Goal: Contribute content

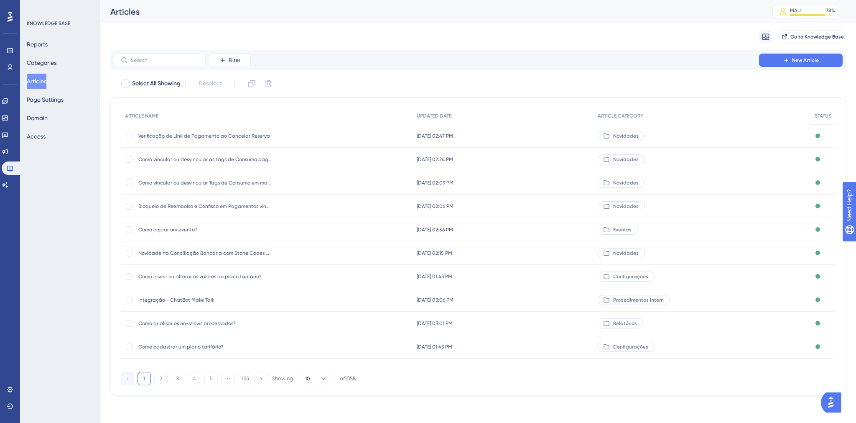
click at [192, 295] on div "Integração - ChatBot Make Talk Integração - ChatBot Make Talk" at bounding box center [205, 299] width 134 height 23
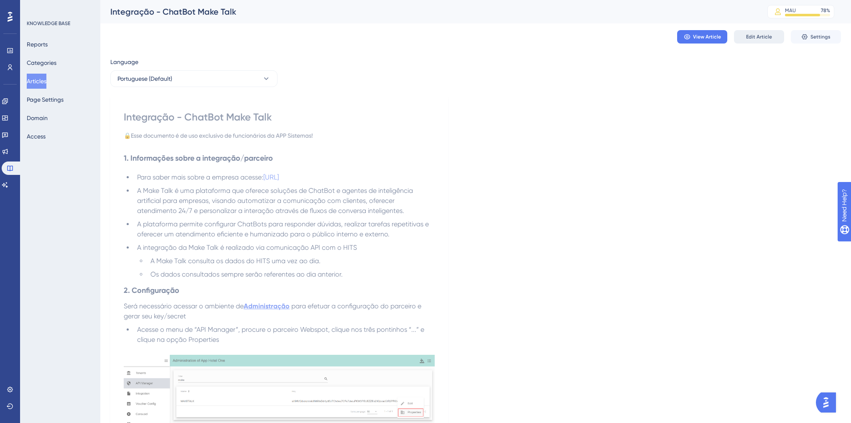
click at [757, 35] on span "Edit Article" at bounding box center [759, 36] width 26 height 7
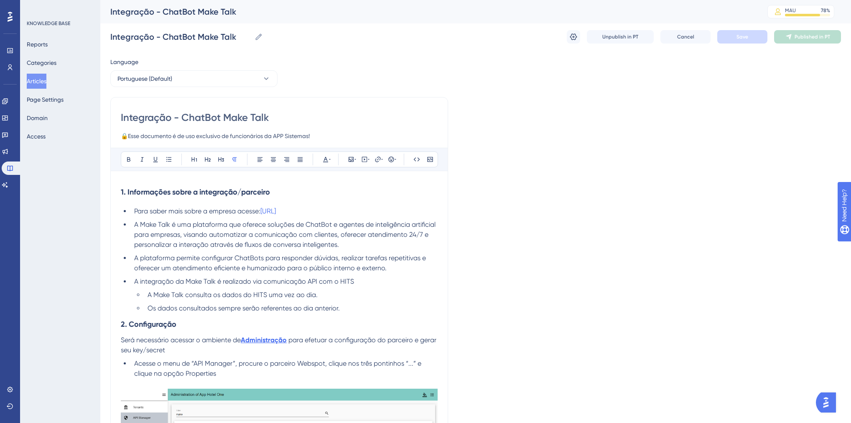
click at [349, 311] on li "Os dados consultados sempre serão referentes ao dia anterior." at bounding box center [290, 308] width 293 height 10
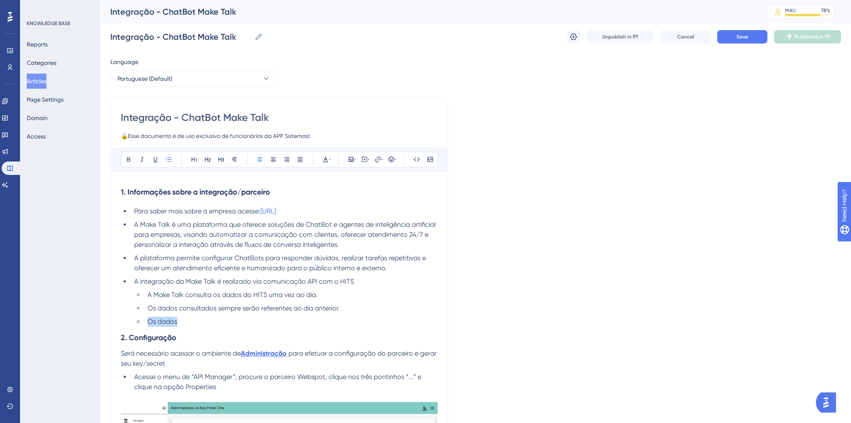
drag, startPoint x: 182, startPoint y: 323, endPoint x: 148, endPoint y: 321, distance: 33.5
click at [148, 321] on li "Os dados" at bounding box center [290, 321] width 293 height 10
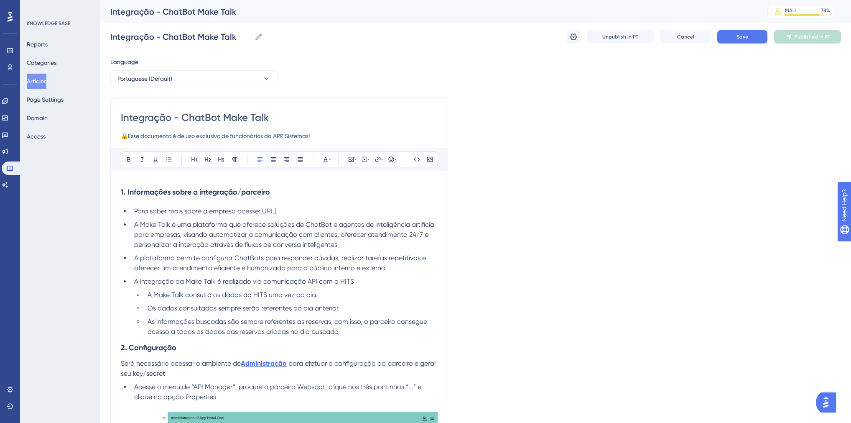
click at [356, 331] on li "As informações buscadas são sempre referentes as reservas, com isso, o parceiro…" at bounding box center [290, 326] width 293 height 20
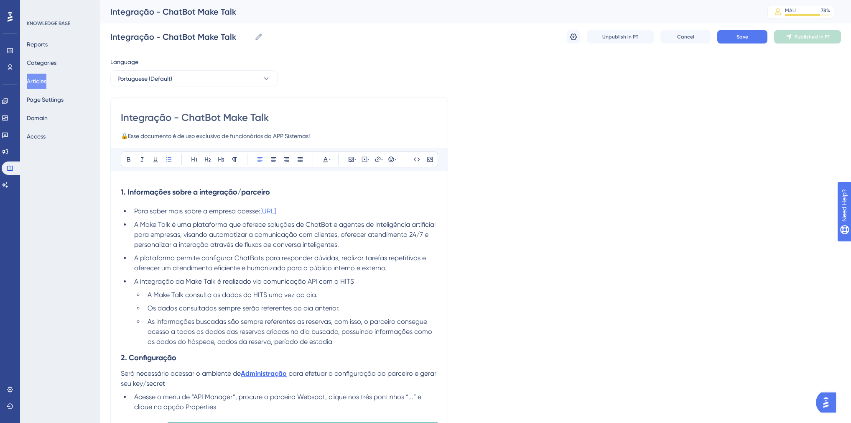
click at [374, 328] on span "As informações buscadas são sempre referentes as reservas, com isso, o parceiro…" at bounding box center [291, 331] width 286 height 28
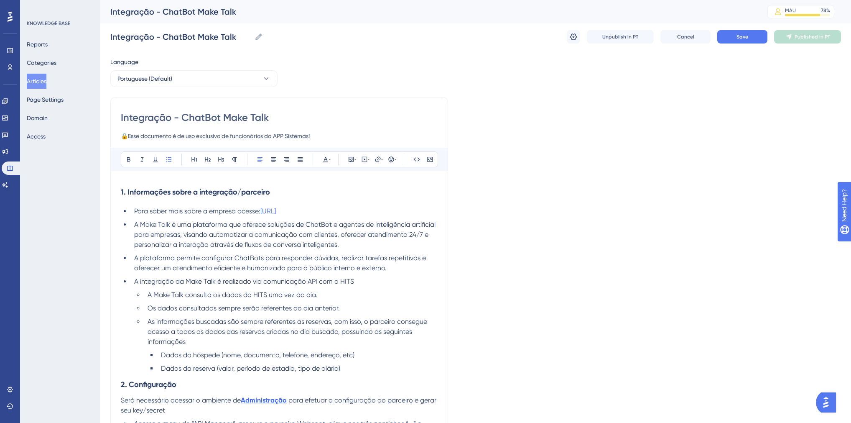
click at [378, 332] on span "As informações buscadas são sempre referentes as reservas, com isso, o parceiro…" at bounding box center [288, 331] width 281 height 28
click at [377, 336] on li "As informações buscadas são sempre referentes as reservas, com isso, o parceiro…" at bounding box center [290, 331] width 293 height 30
